Goal: Communication & Community: Answer question/provide support

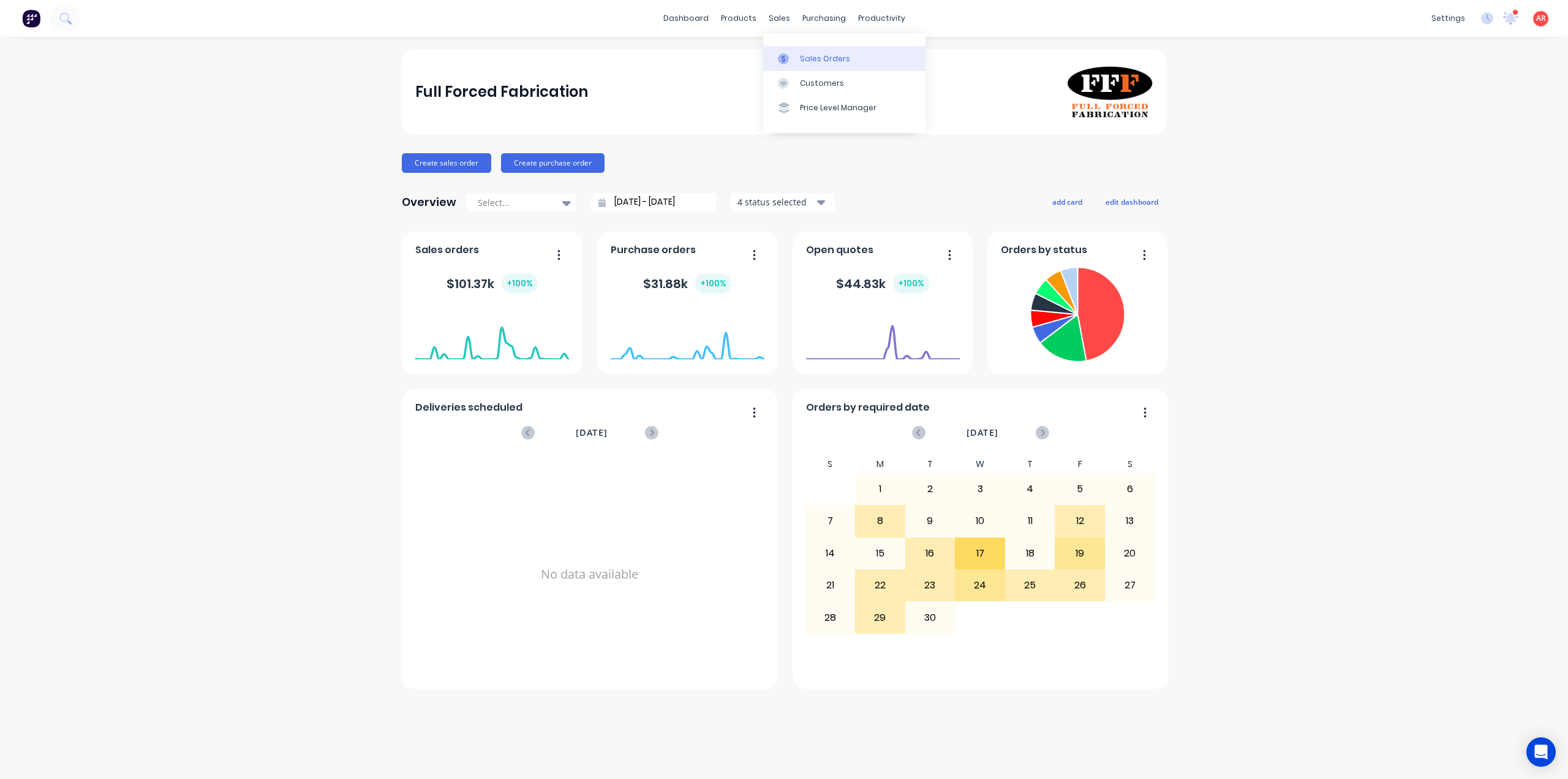
click at [795, 54] on div at bounding box center [787, 59] width 18 height 11
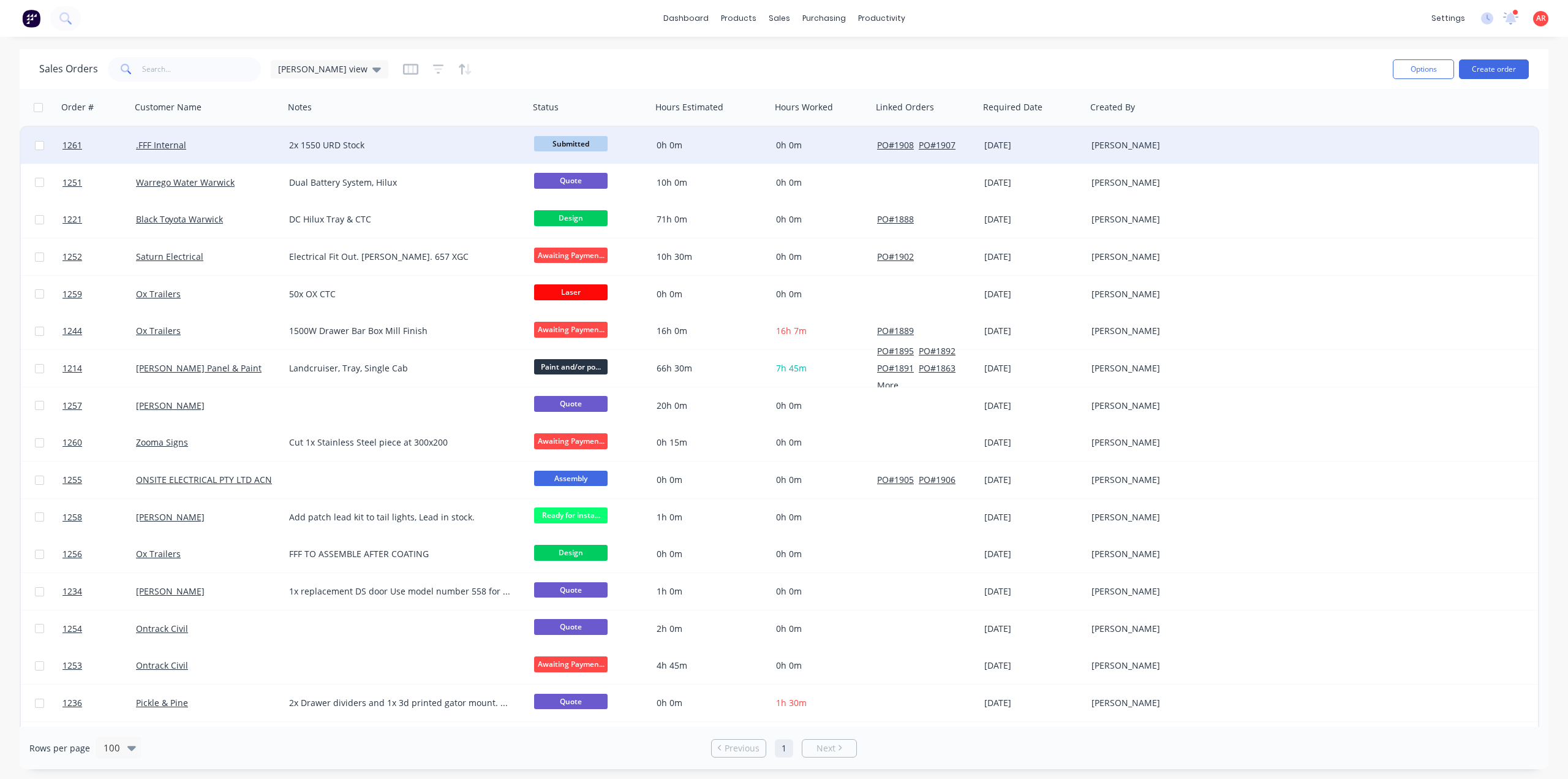
click at [255, 153] on div ".FFF Internal" at bounding box center [207, 145] width 153 height 36
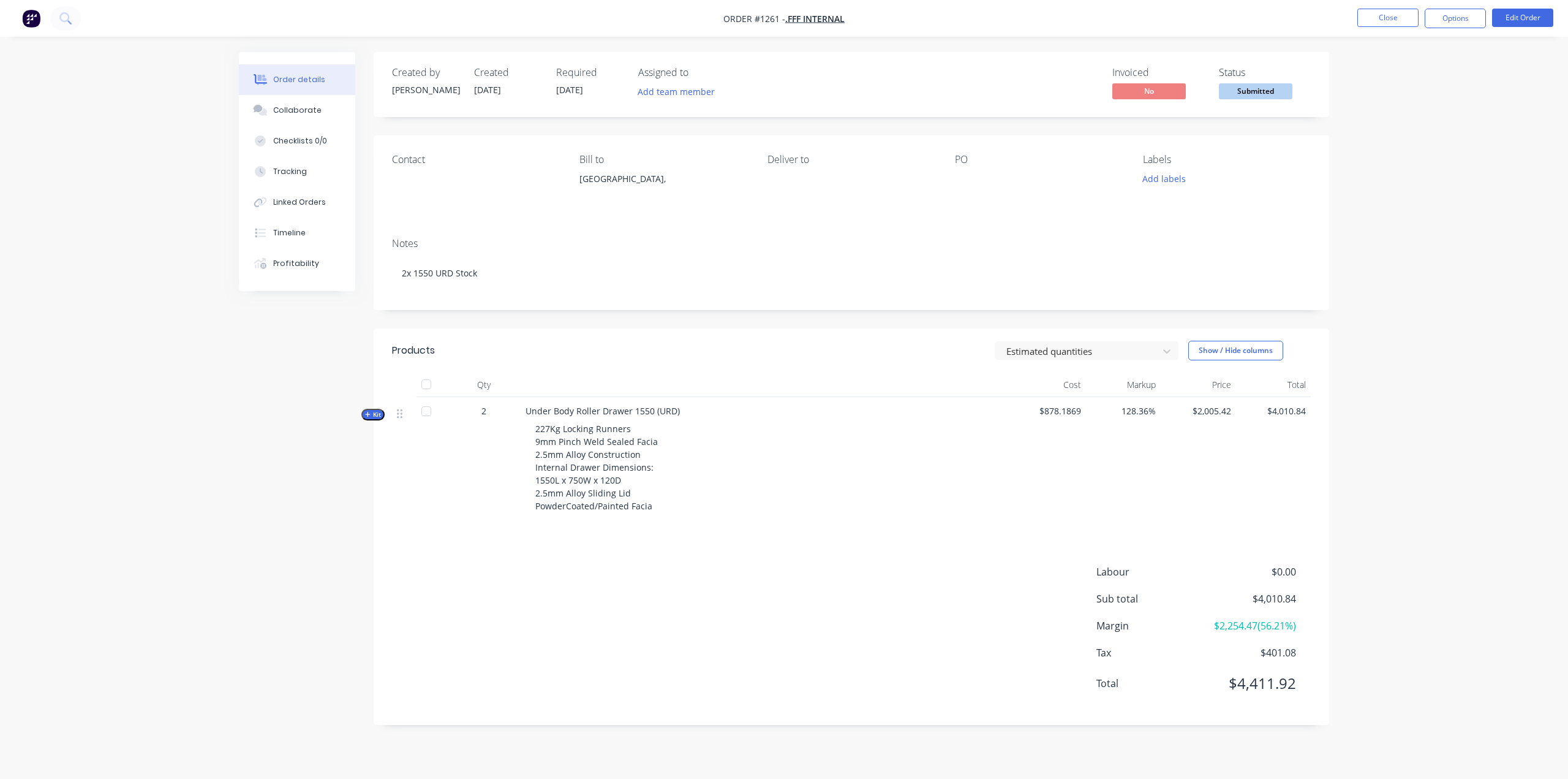
click at [1263, 95] on span "Submitted" at bounding box center [1255, 91] width 74 height 15
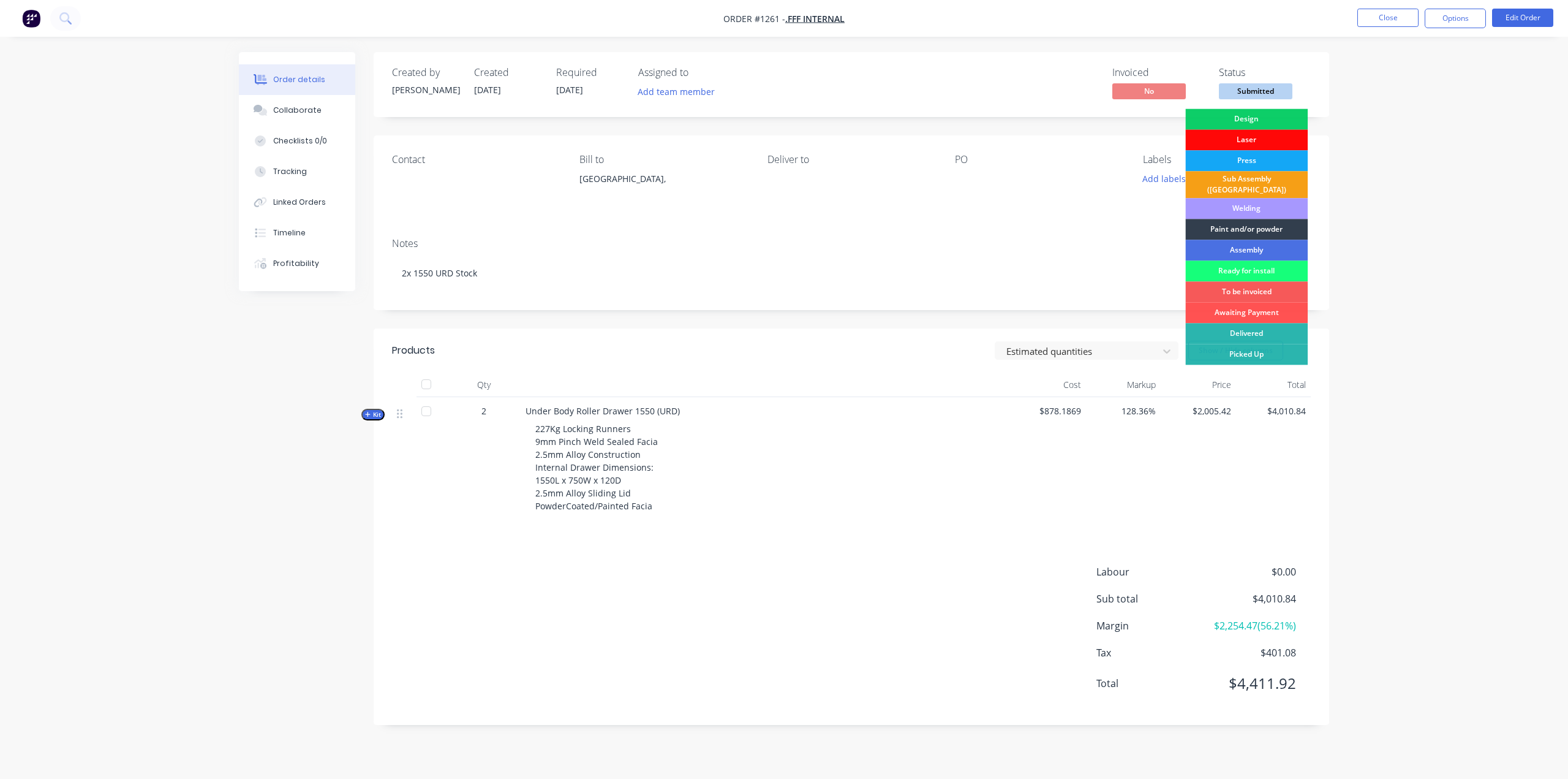
click at [1243, 141] on div "Laser" at bounding box center [1246, 139] width 122 height 21
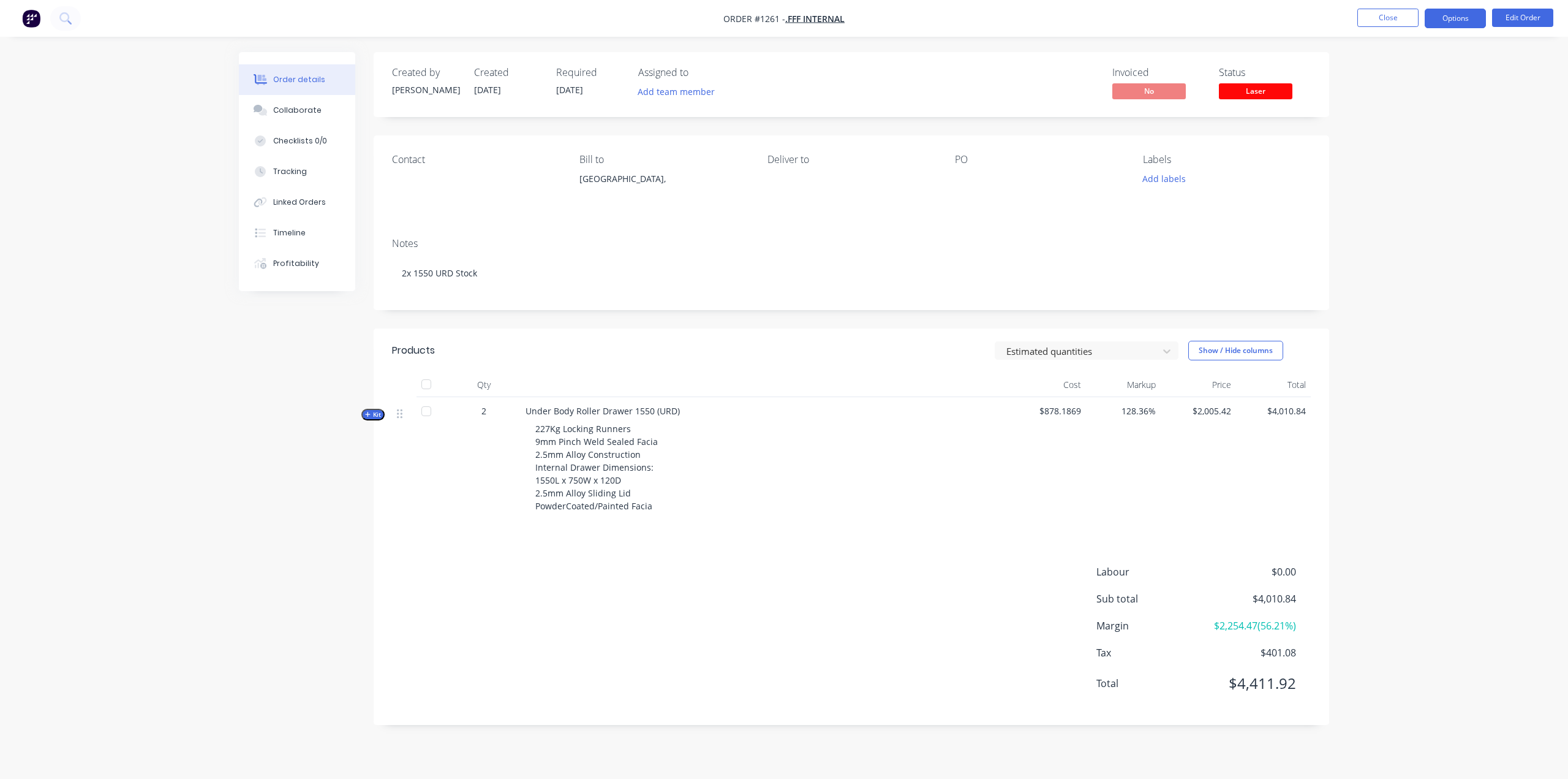
click at [1461, 16] on button "Options" at bounding box center [1455, 18] width 61 height 20
click at [1429, 152] on div "Work Order" at bounding box center [1418, 148] width 113 height 18
click at [1423, 127] on div "Without pricing" at bounding box center [1418, 123] width 113 height 18
click at [1292, 66] on div "Created by [PERSON_NAME] Created [DATE] Required [DATE] Assigned to Add team me…" at bounding box center [851, 84] width 956 height 65
click at [1409, 19] on button "Close" at bounding box center [1387, 17] width 61 height 18
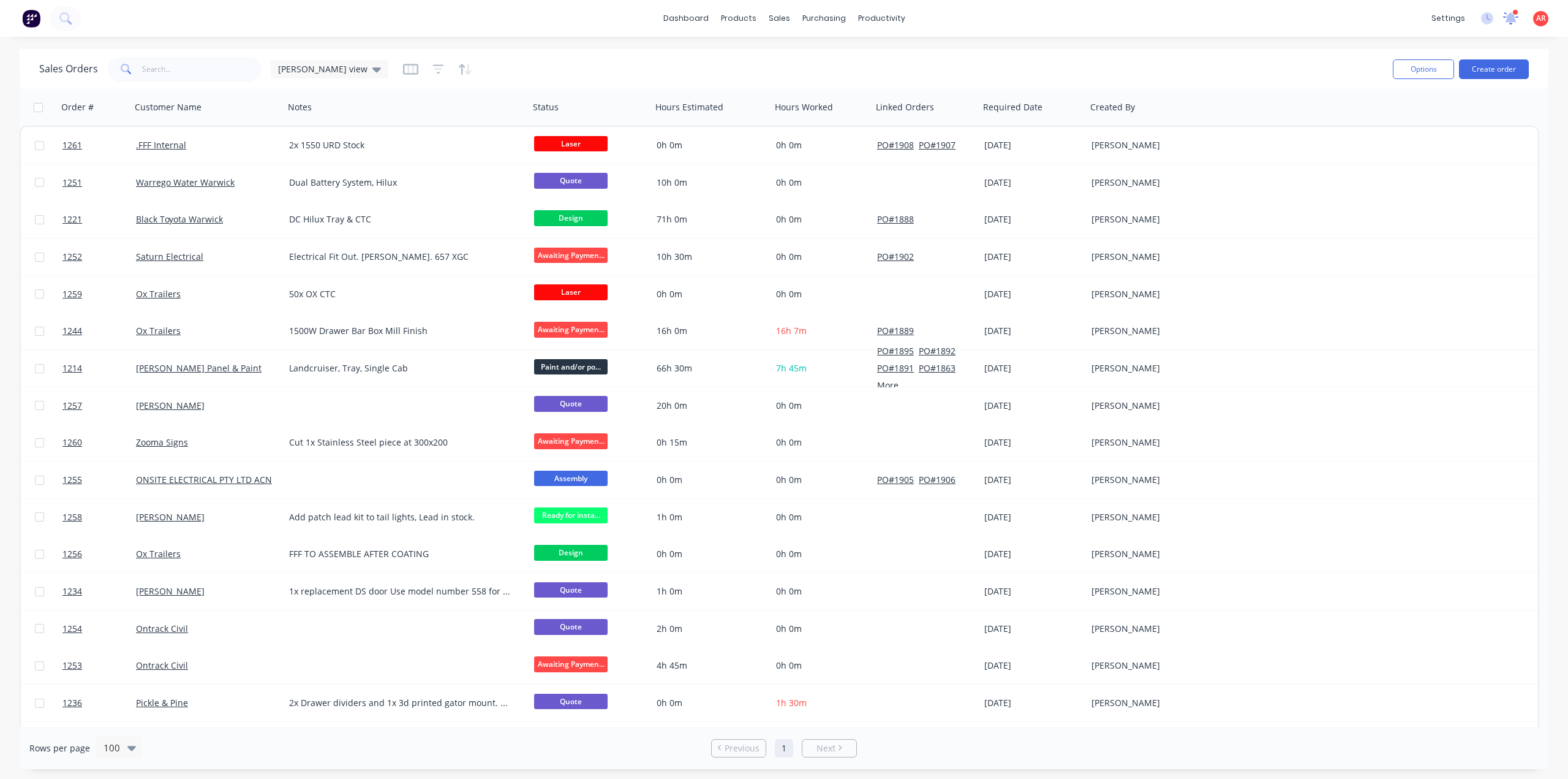
click at [1506, 15] on icon at bounding box center [1510, 18] width 16 height 14
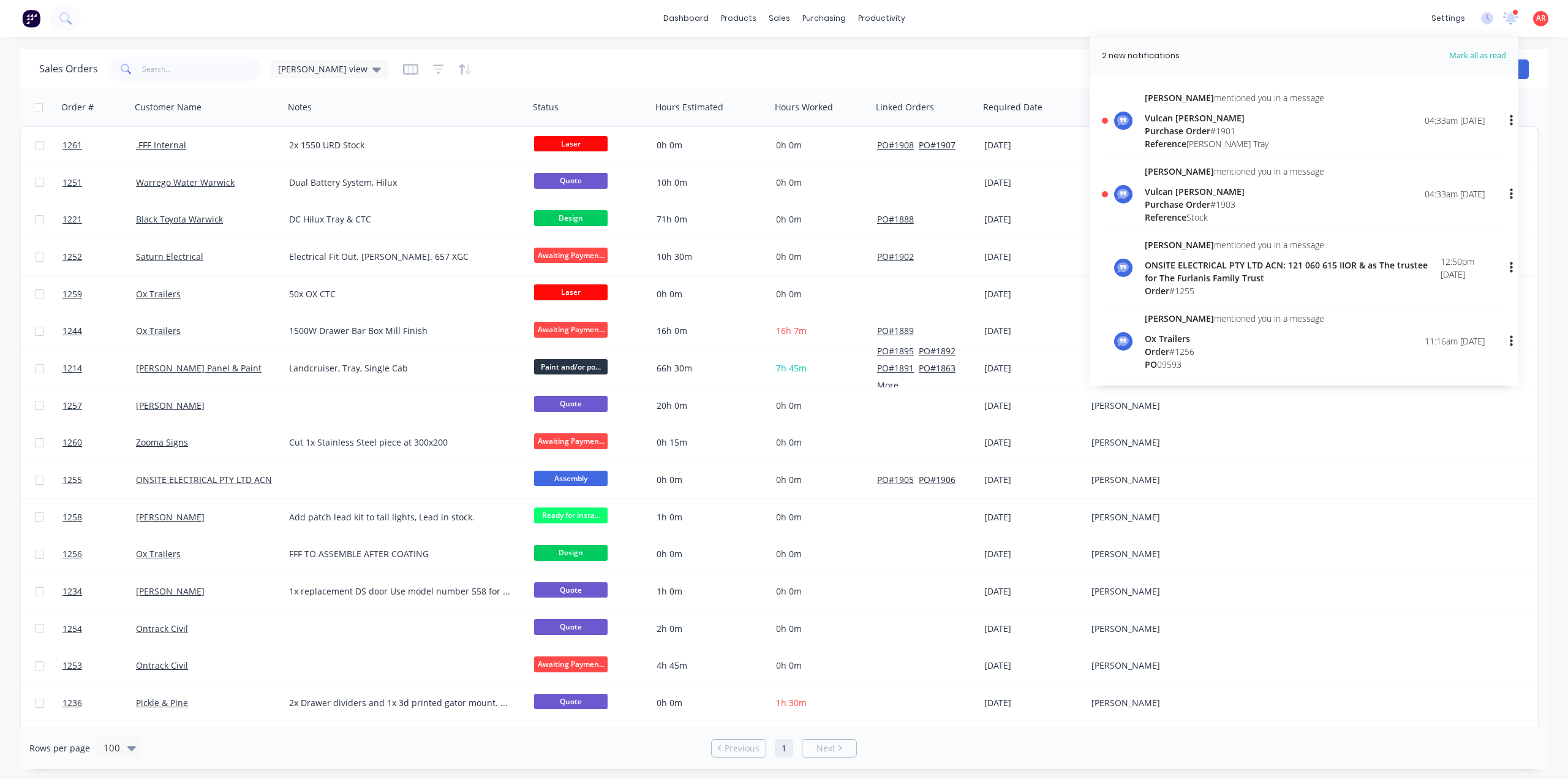
click at [1208, 139] on div "Reference [PERSON_NAME] Tray" at bounding box center [1234, 143] width 180 height 13
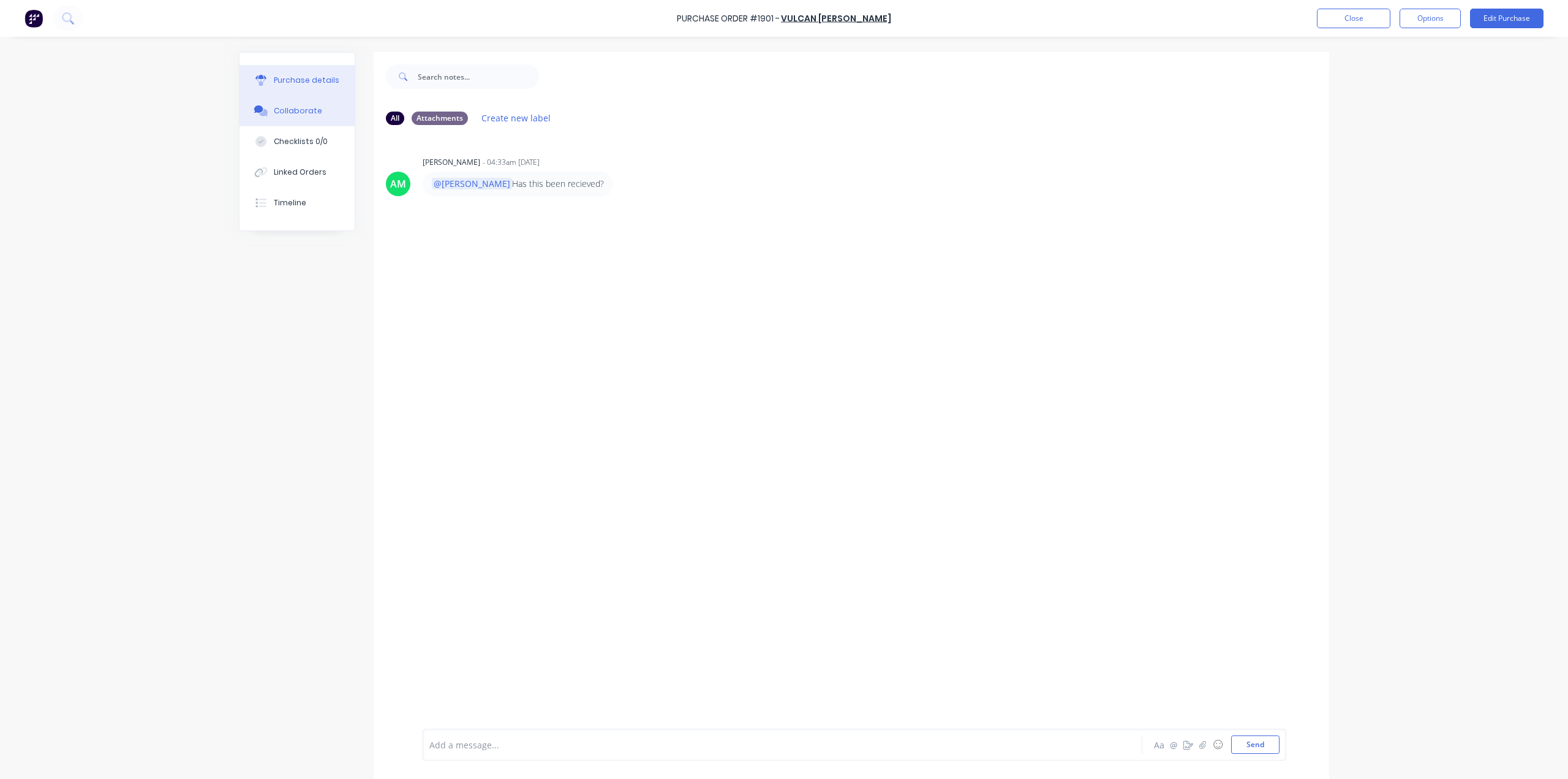
click at [274, 75] on div "Purchase details" at bounding box center [307, 80] width 65 height 11
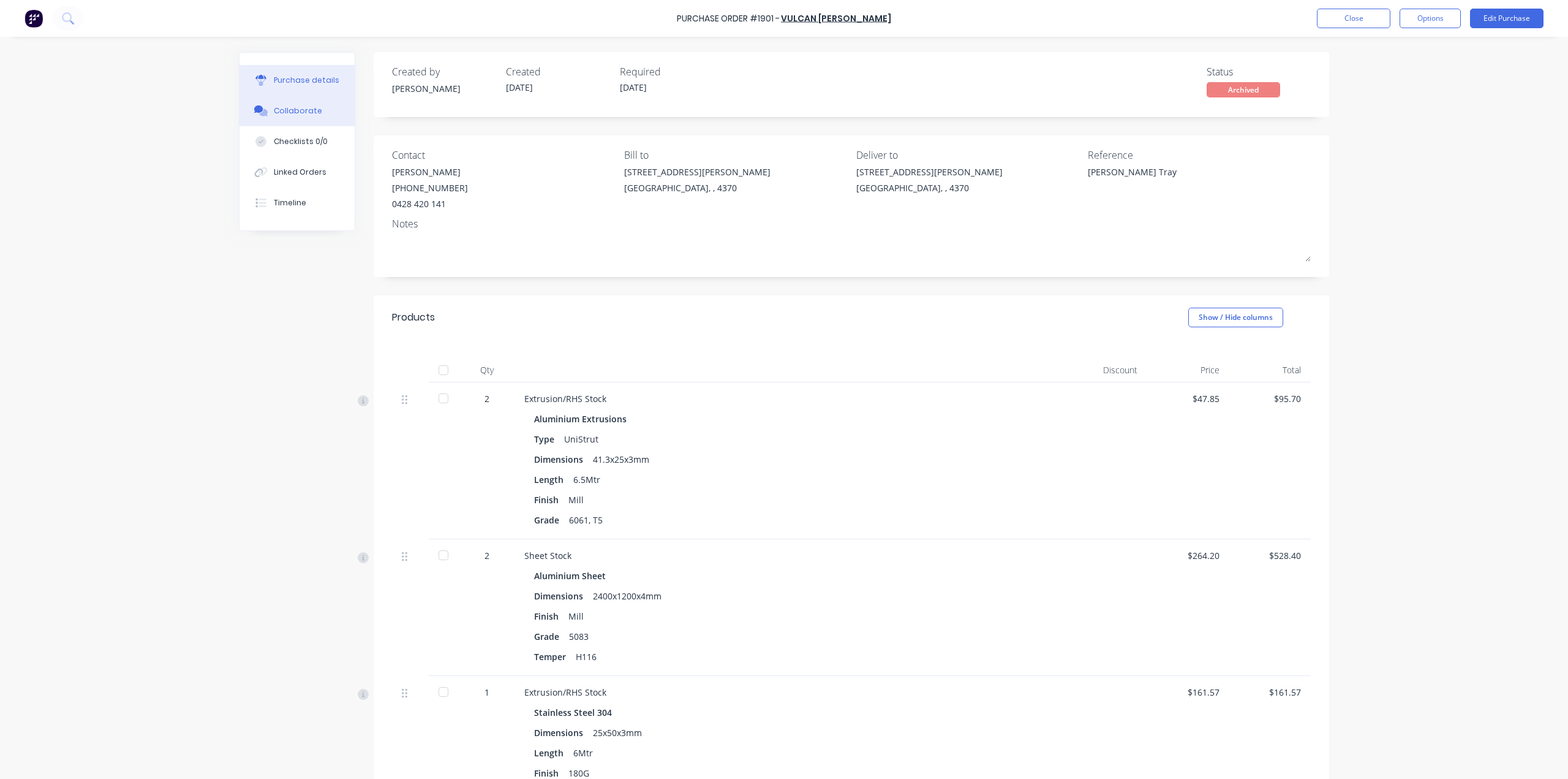
click at [298, 104] on button "Collaborate" at bounding box center [297, 111] width 115 height 31
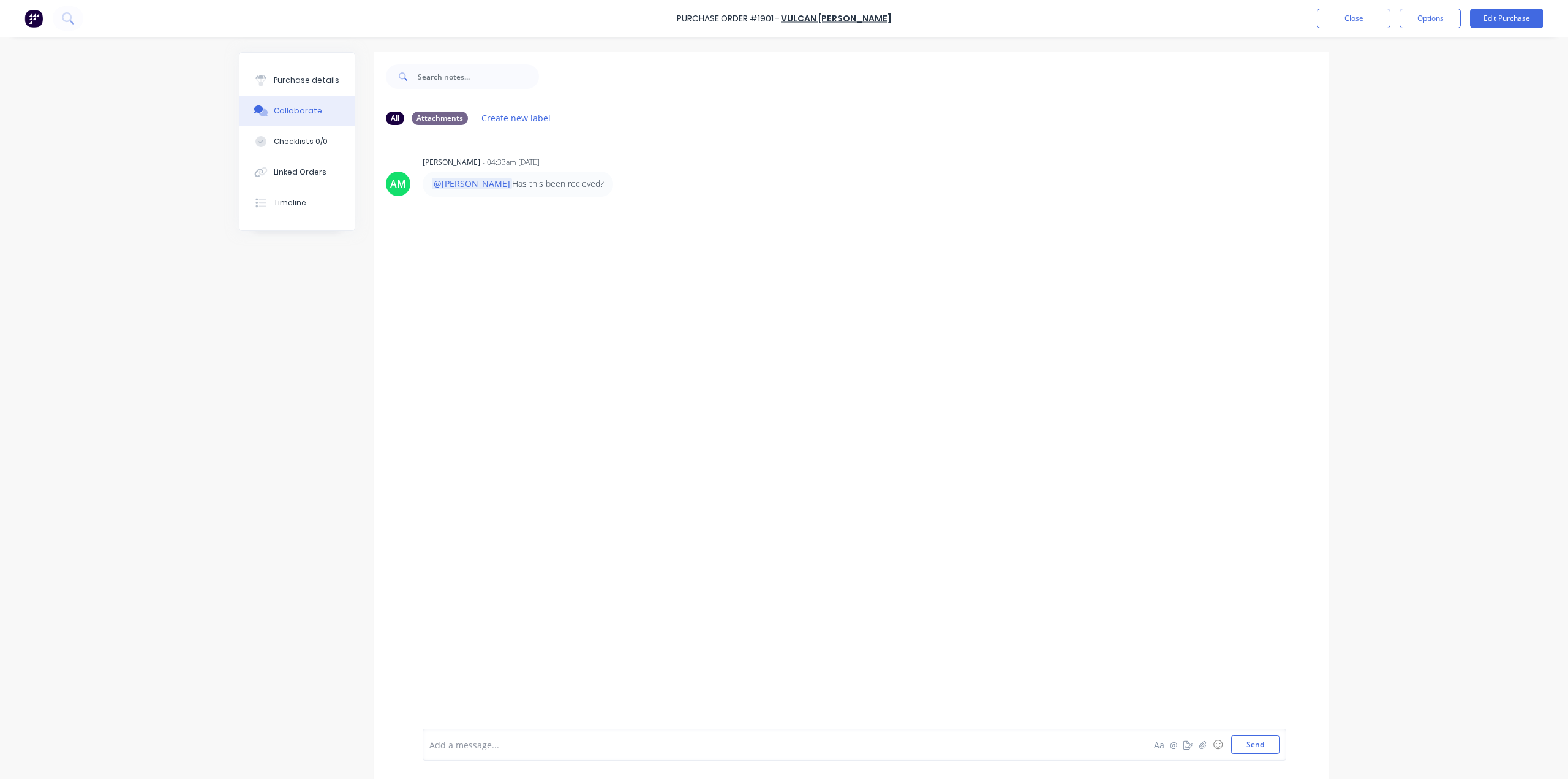
click at [460, 754] on div "Add a message... Aa @ ☺ Send" at bounding box center [855, 744] width 864 height 32
click at [460, 737] on div "Add a message..." at bounding box center [748, 744] width 638 height 18
click at [1240, 742] on button "Send" at bounding box center [1254, 744] width 48 height 18
click at [1349, 10] on button "Close" at bounding box center [1353, 18] width 74 height 20
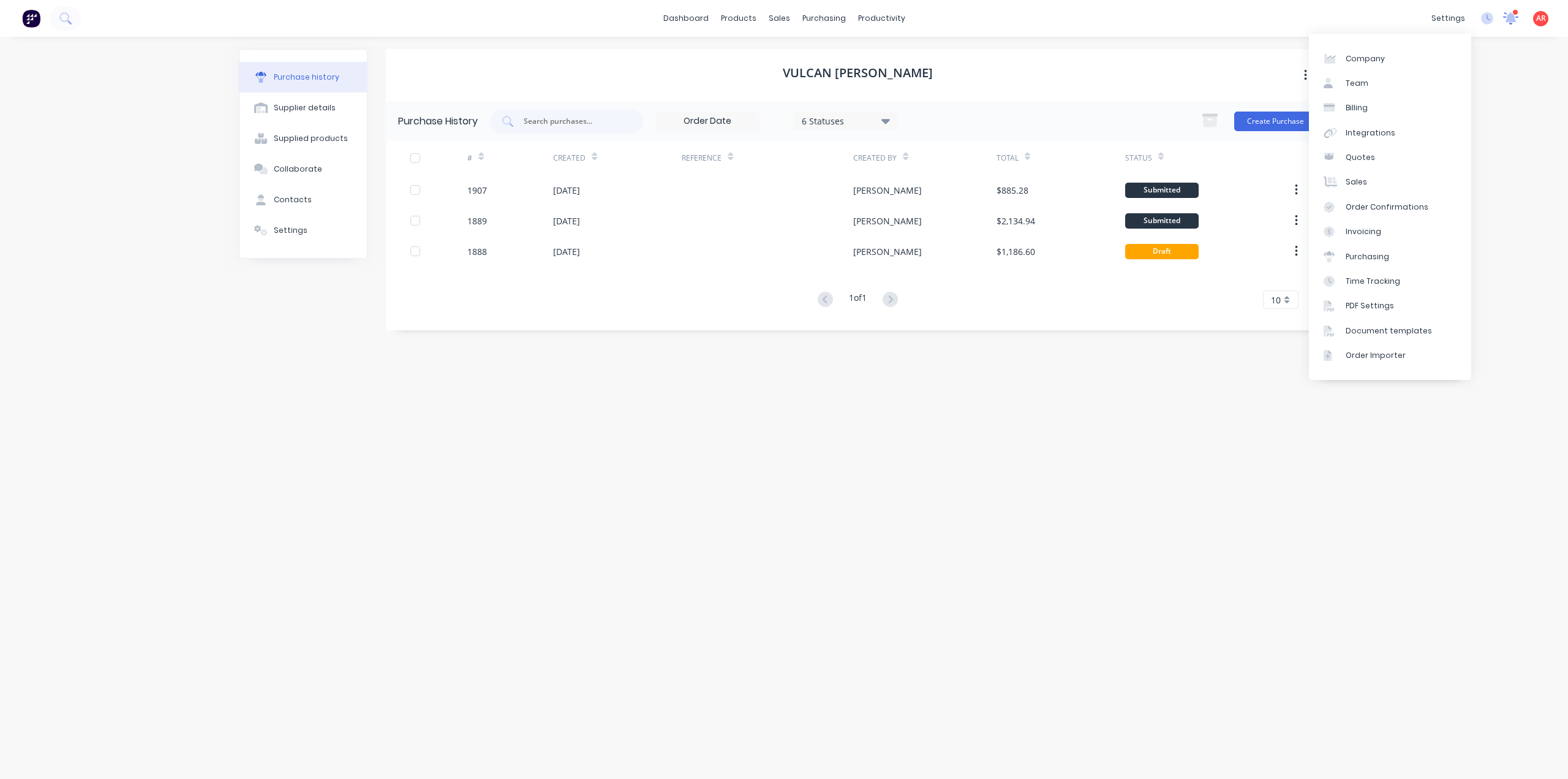
click at [1506, 16] on icon at bounding box center [1510, 16] width 11 height 10
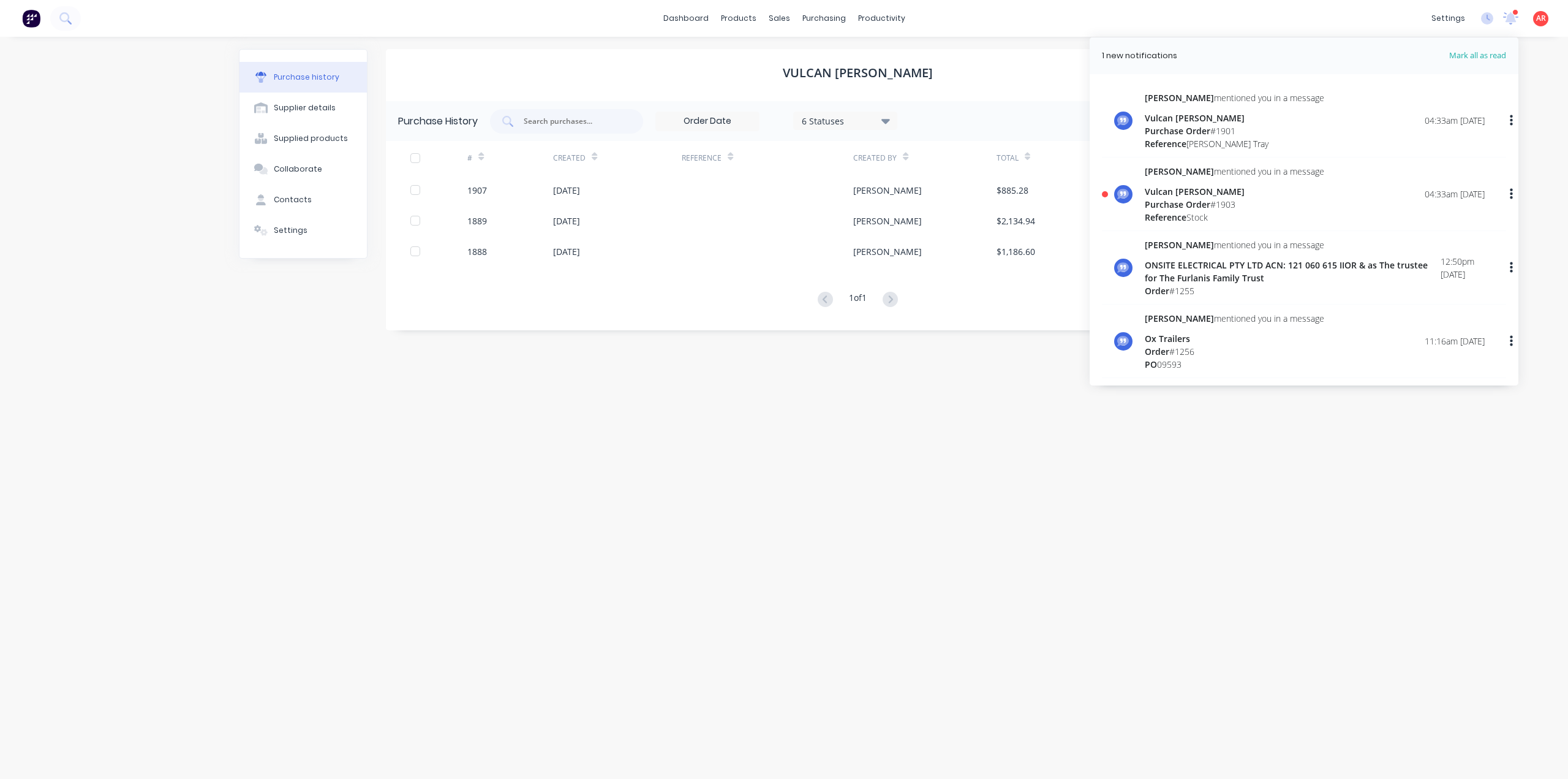
click at [1201, 204] on span "Purchase Order" at bounding box center [1177, 204] width 65 height 12
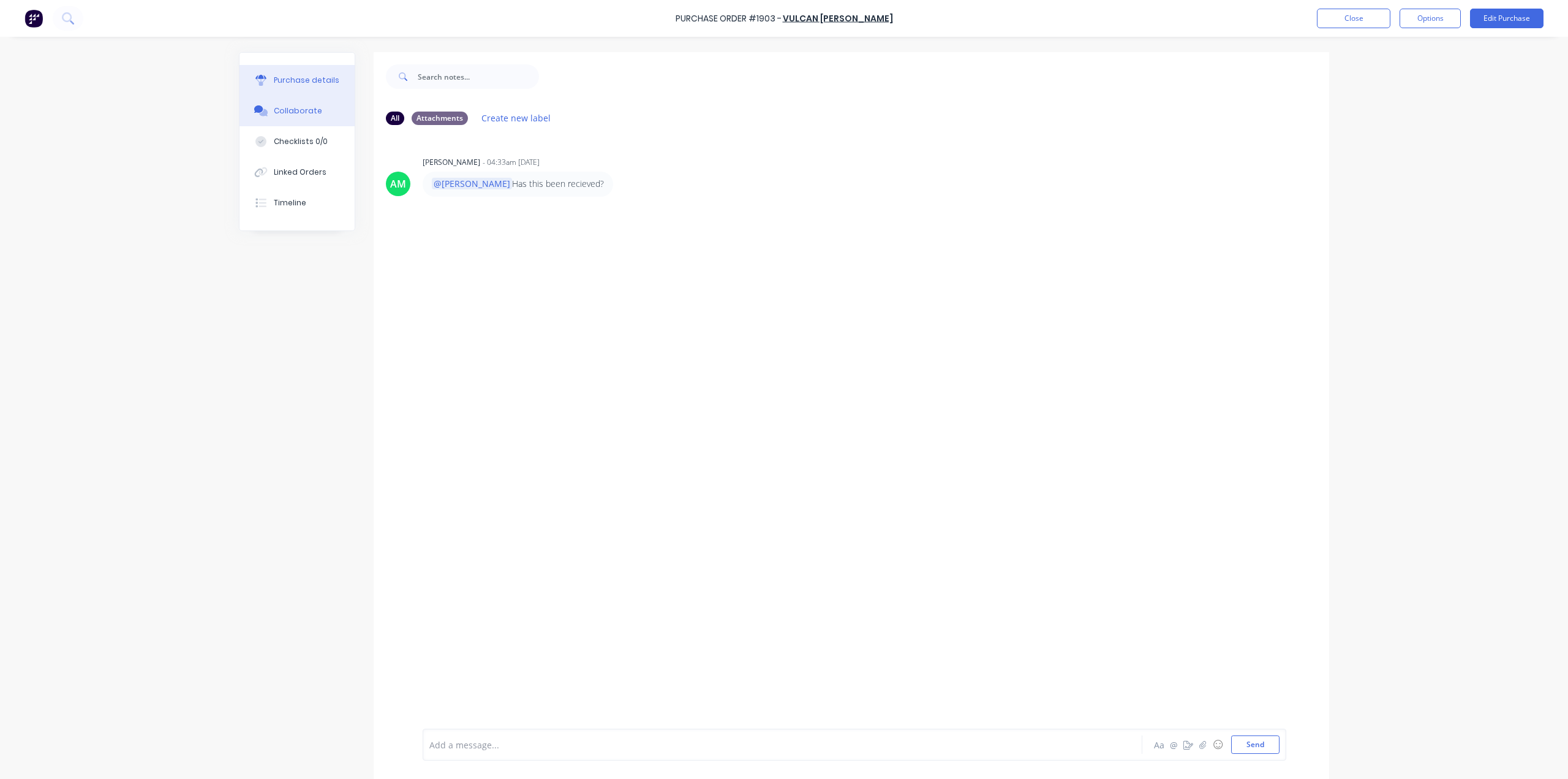
click at [306, 73] on button "Purchase details" at bounding box center [297, 81] width 115 height 31
type textarea "x"
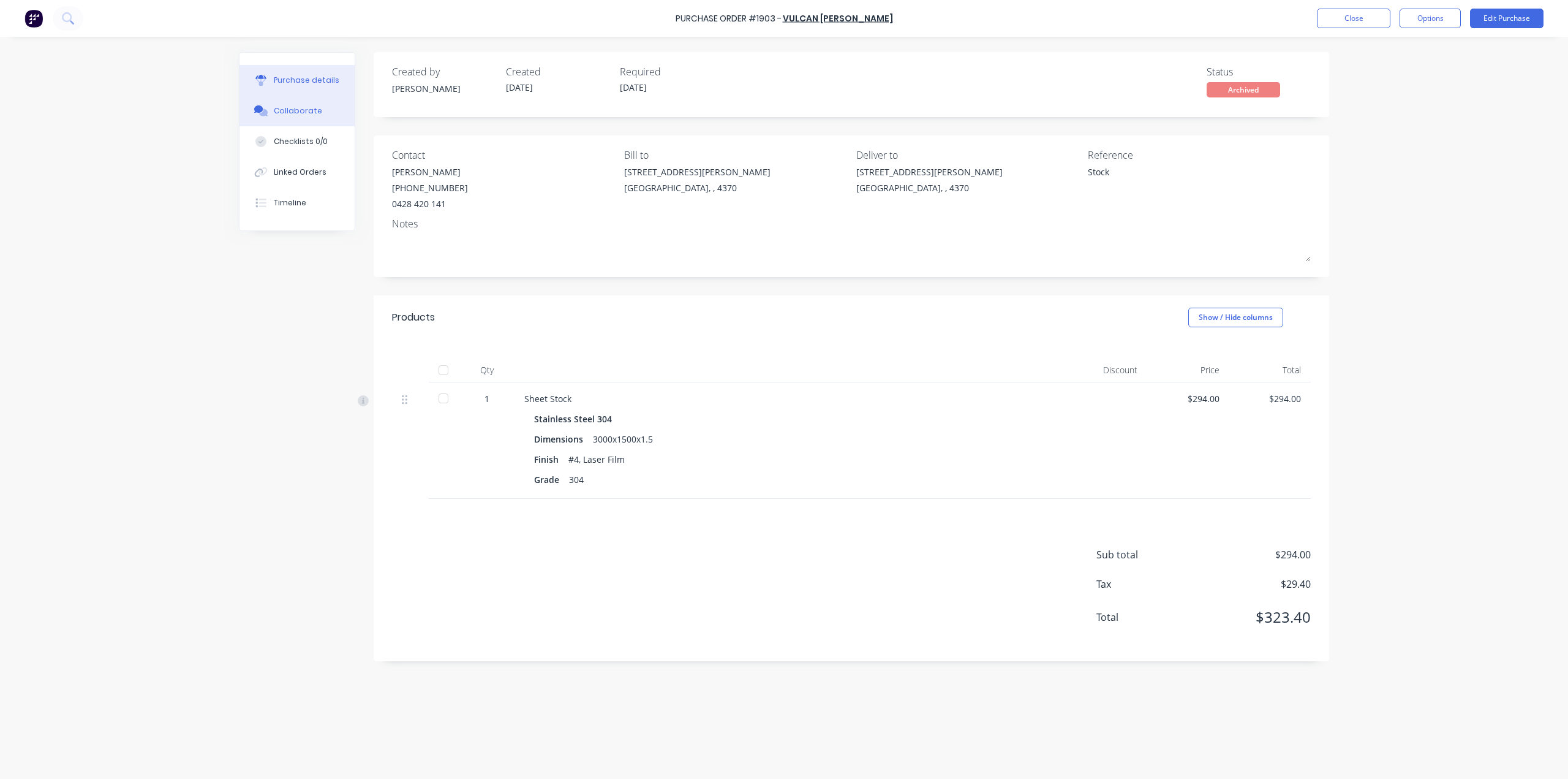
click at [294, 106] on div "Collaborate" at bounding box center [298, 111] width 48 height 11
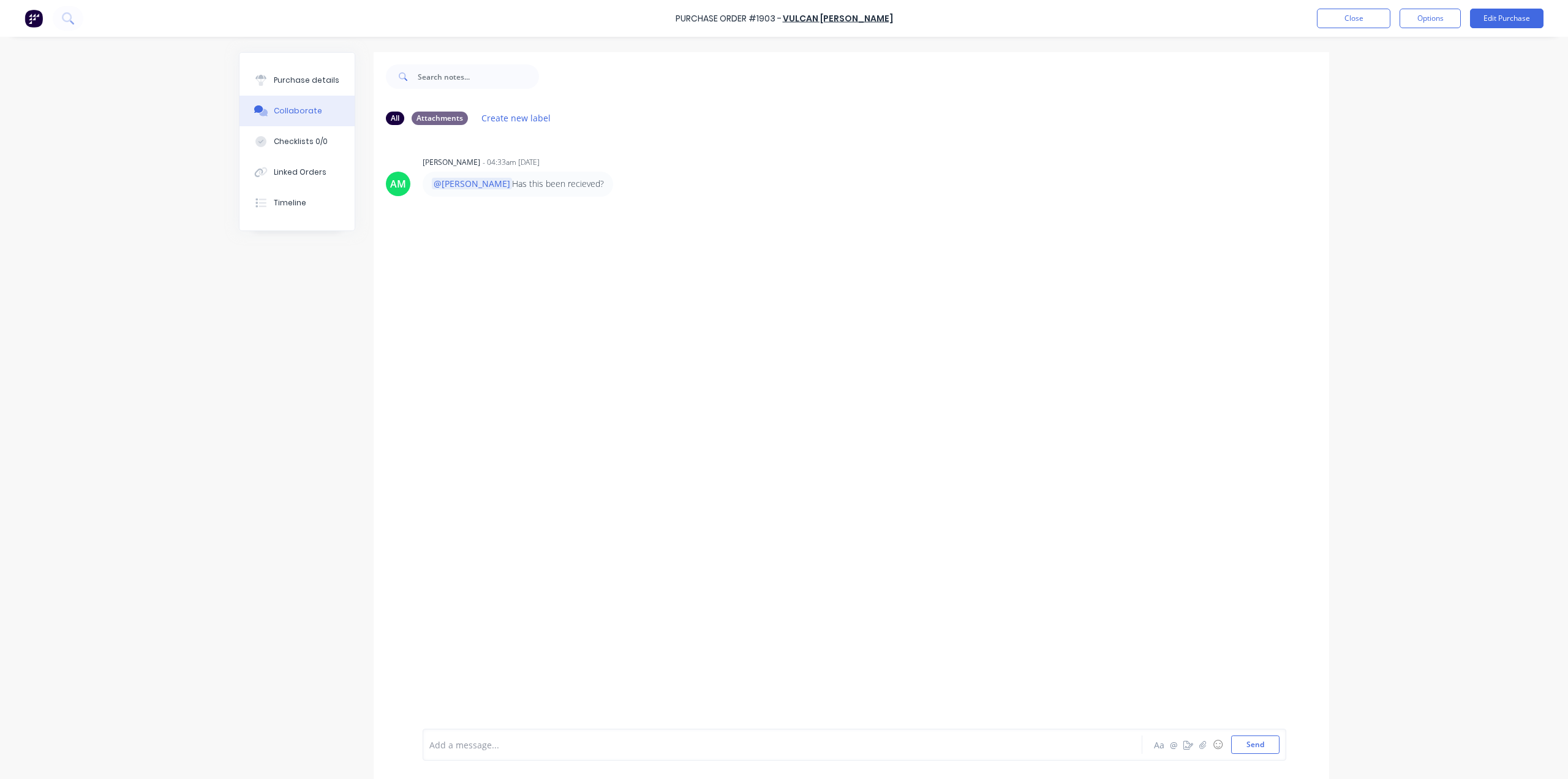
click at [468, 738] on div at bounding box center [749, 744] width 637 height 13
click at [513, 748] on span "Yes just arhcieved it" at bounding box center [553, 744] width 83 height 12
click at [1270, 746] on button "Send" at bounding box center [1254, 744] width 48 height 18
click at [1358, 20] on button "Close" at bounding box center [1353, 18] width 74 height 20
